Goal: Transaction & Acquisition: Purchase product/service

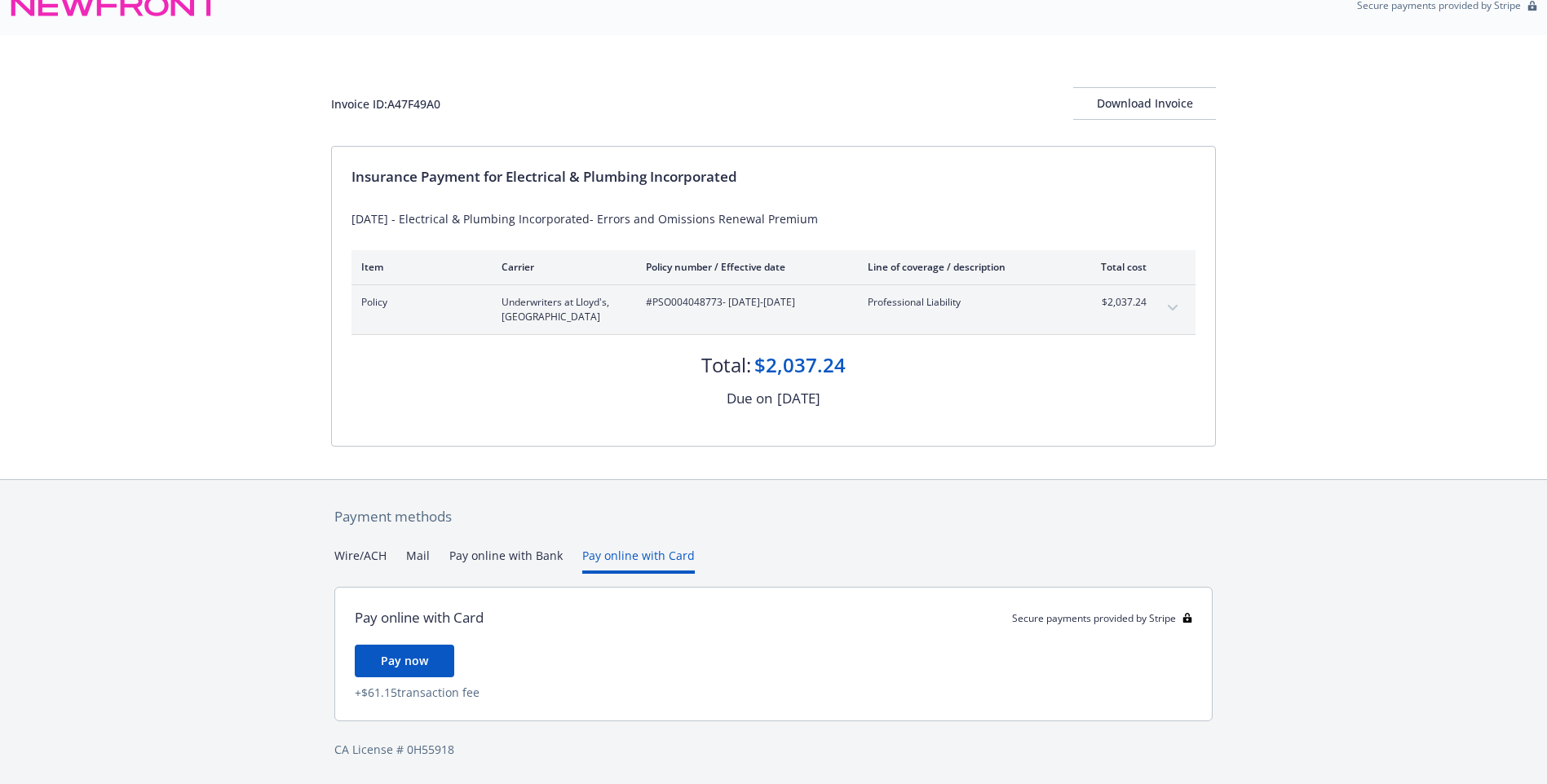
scroll to position [24, 0]
click at [636, 520] on div "Payment methods Wire/ACH Mail Pay online with Bank Pay online with Card Pay onl…" at bounding box center [774, 632] width 884 height 305
click at [425, 660] on span "Pay now" at bounding box center [404, 660] width 47 height 15
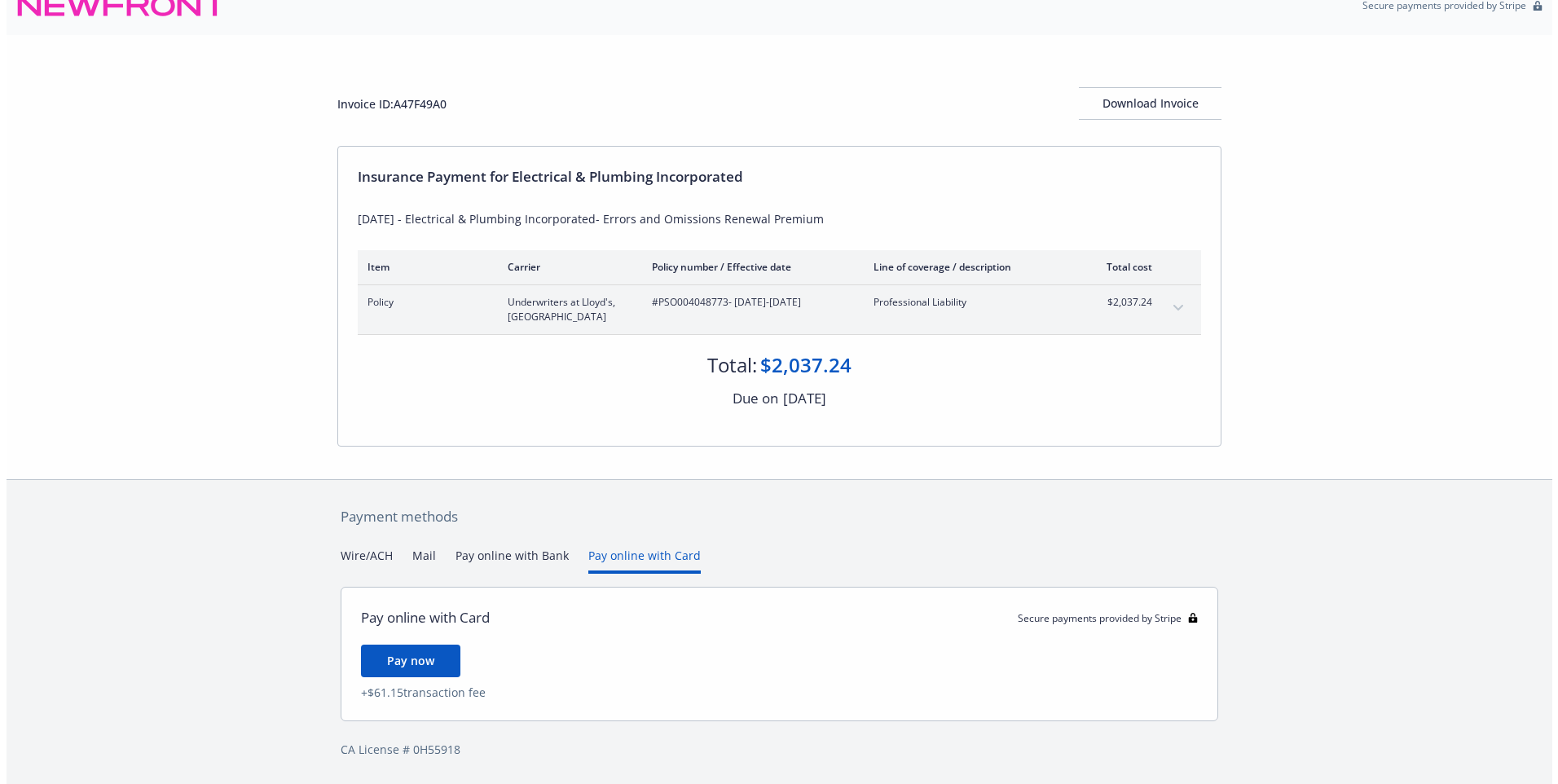
scroll to position [0, 0]
